Goal: Find specific page/section: Find specific page/section

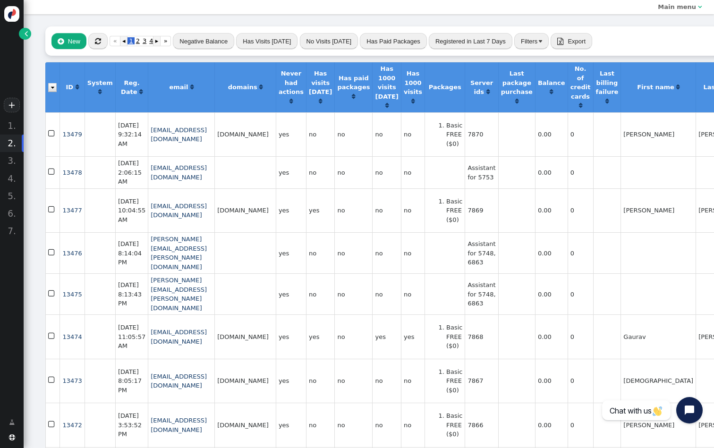
click at [108, 43] on div " New  « ◂ 1 2 3 4 ▸ » Negative Balance Has Visits [DATE] No Visits [DATE] Has…" at bounding box center [465, 40] width 841 height 29
click at [98, 43] on span "" at bounding box center [98, 41] width 6 height 7
click at [25, 30] on span "" at bounding box center [26, 33] width 3 height 9
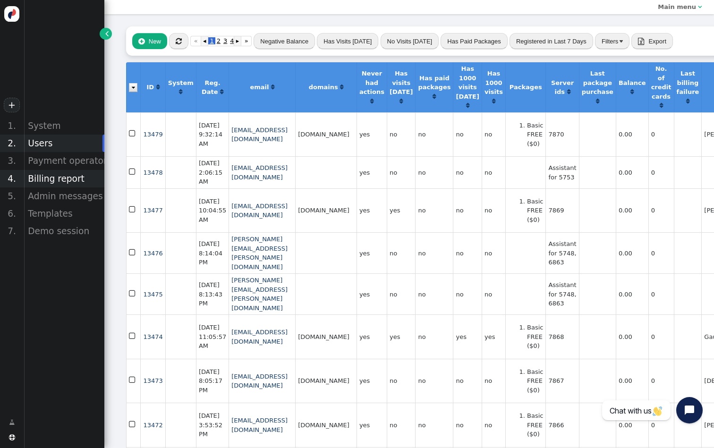
click at [68, 173] on div "Billing report" at bounding box center [64, 178] width 81 height 17
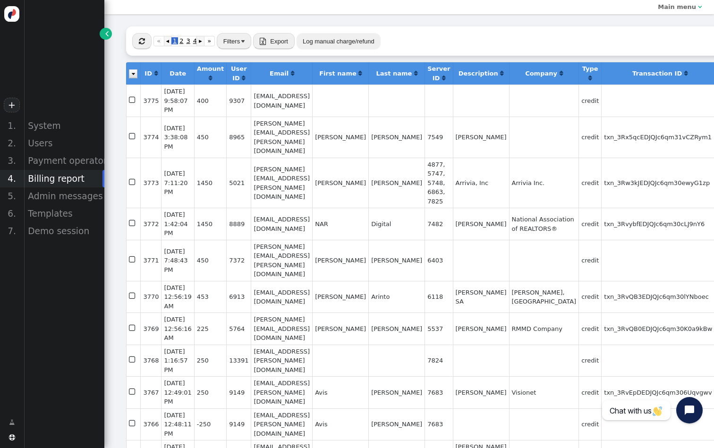
click at [141, 46] on button "" at bounding box center [141, 41] width 19 height 16
click at [81, 145] on div "Users" at bounding box center [64, 143] width 81 height 17
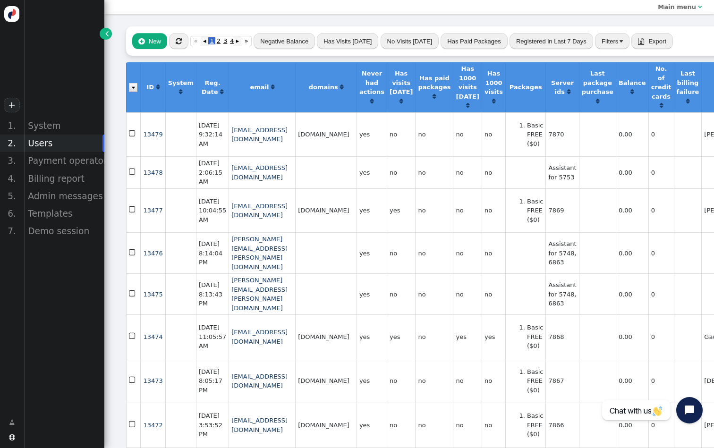
click at [180, 45] on button "" at bounding box center [178, 41] width 19 height 16
click at [67, 176] on div "Billing report" at bounding box center [64, 178] width 81 height 17
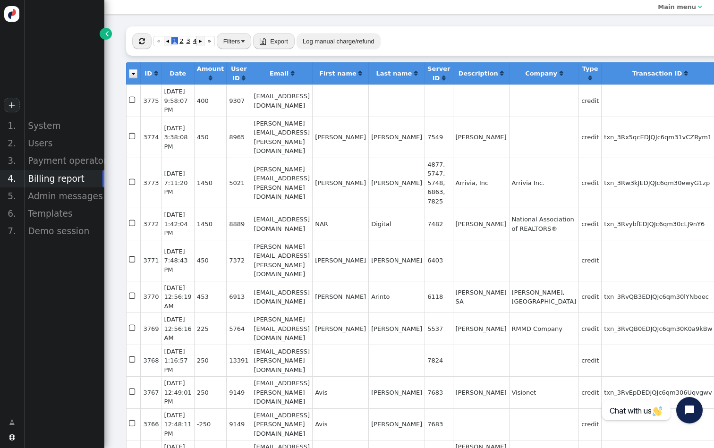
click at [137, 39] on button "" at bounding box center [141, 41] width 19 height 16
click at [50, 141] on div "Users" at bounding box center [64, 143] width 81 height 17
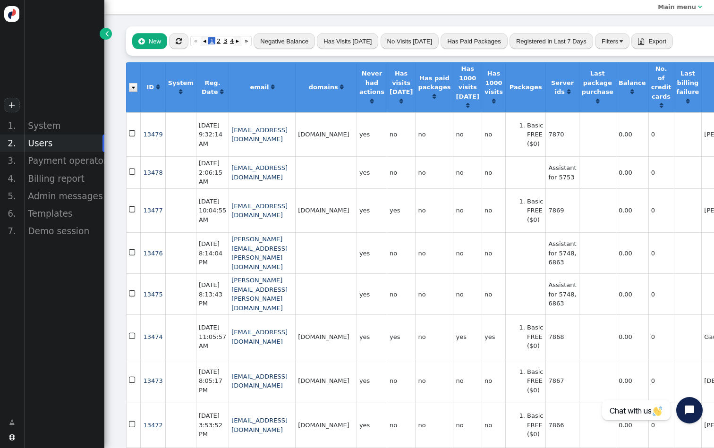
click at [180, 49] on button "" at bounding box center [178, 41] width 19 height 16
